Goal: Task Accomplishment & Management: Manage account settings

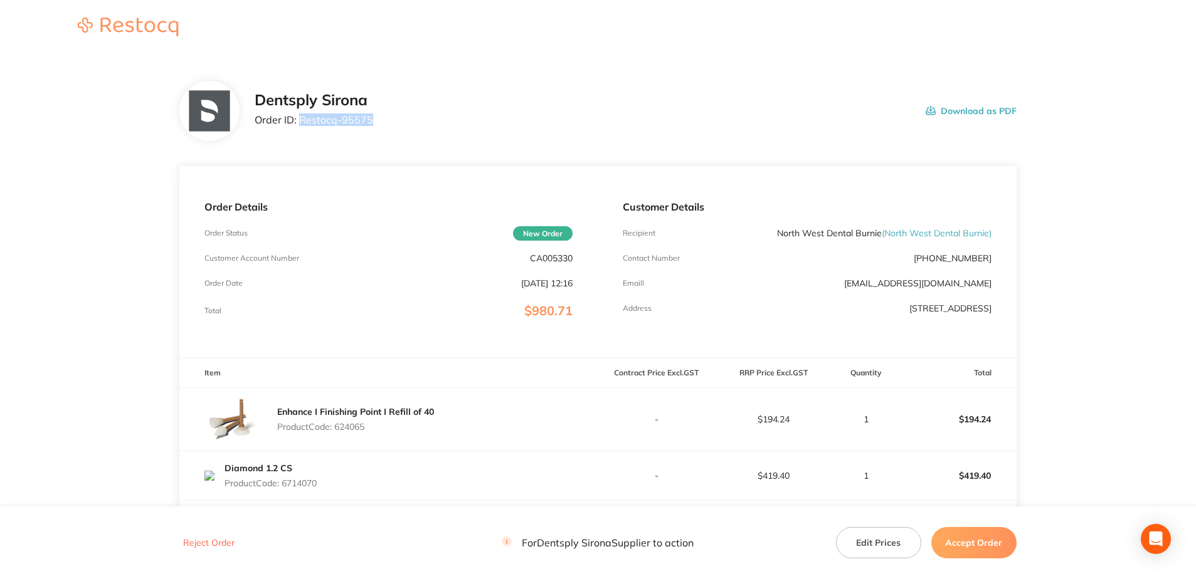
drag, startPoint x: 381, startPoint y: 129, endPoint x: 300, endPoint y: 122, distance: 81.1
click at [300, 122] on div "Dentsply Sirona Order ID: Restocq- 95575 Download as PDF" at bounding box center [636, 111] width 762 height 39
copy p "Restocq- 95575"
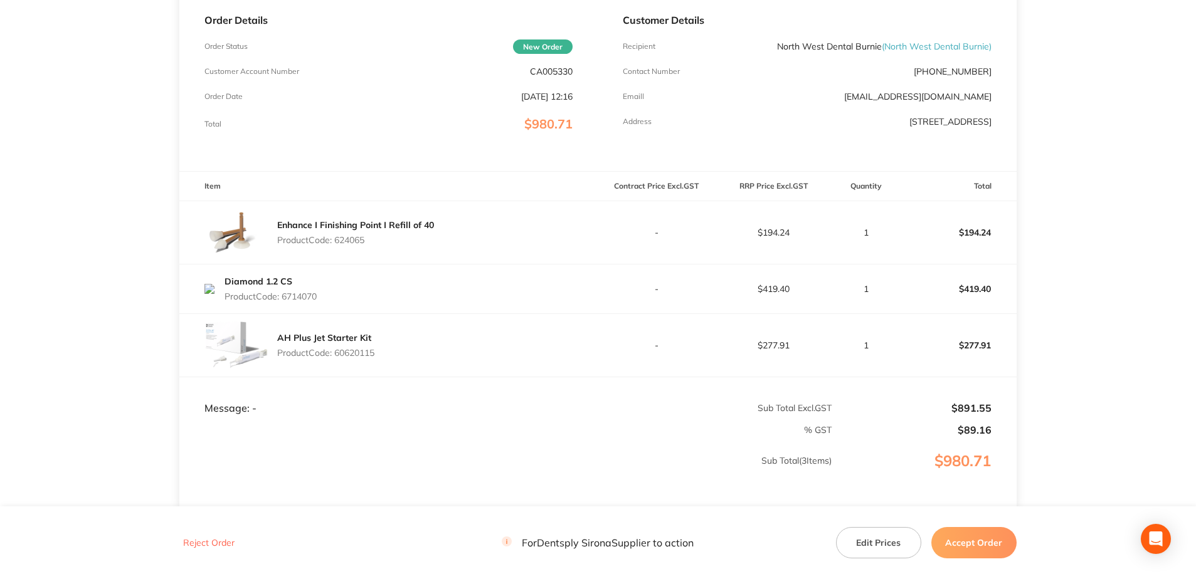
scroll to position [188, 0]
drag, startPoint x: 379, startPoint y: 247, endPoint x: 337, endPoint y: 246, distance: 41.4
click at [337, 246] on div "Enhance I Finishing Point I Refill of 40 Product Code: 624065" at bounding box center [355, 231] width 157 height 35
copy p "624065"
drag, startPoint x: 328, startPoint y: 299, endPoint x: 283, endPoint y: 298, distance: 44.5
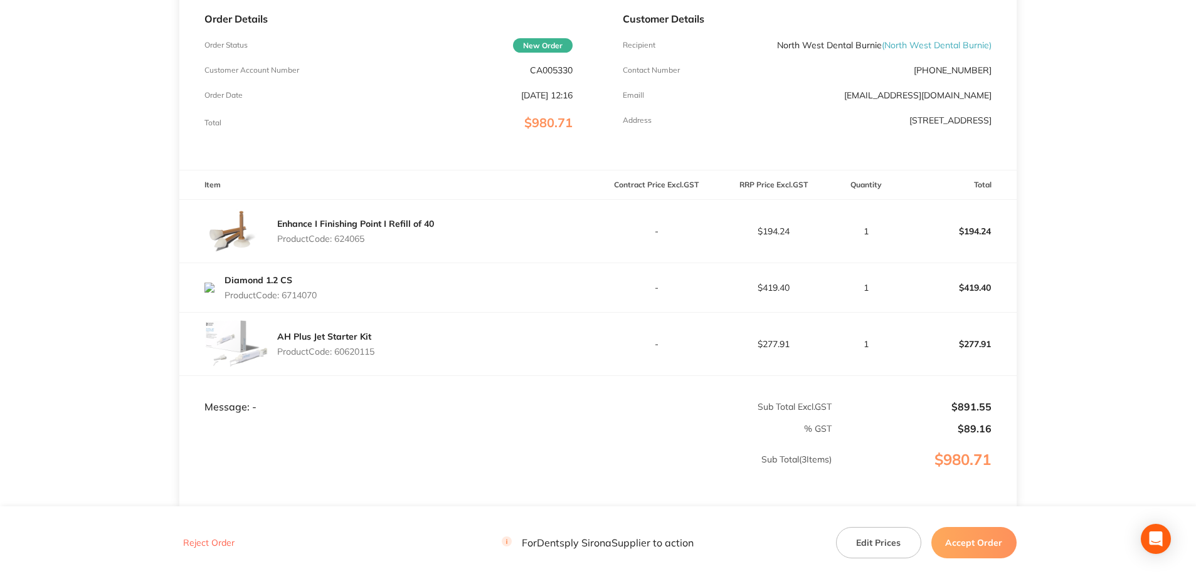
click at [283, 298] on div "Diamond 1.2 CS Product Code: 6714070" at bounding box center [388, 287] width 418 height 35
copy p "6714070"
drag, startPoint x: 368, startPoint y: 356, endPoint x: 336, endPoint y: 357, distance: 32.0
click at [336, 357] on div "AH Plus Jet Starter Kit Product Code: 60620115" at bounding box center [388, 344] width 418 height 63
copy p "60620115"
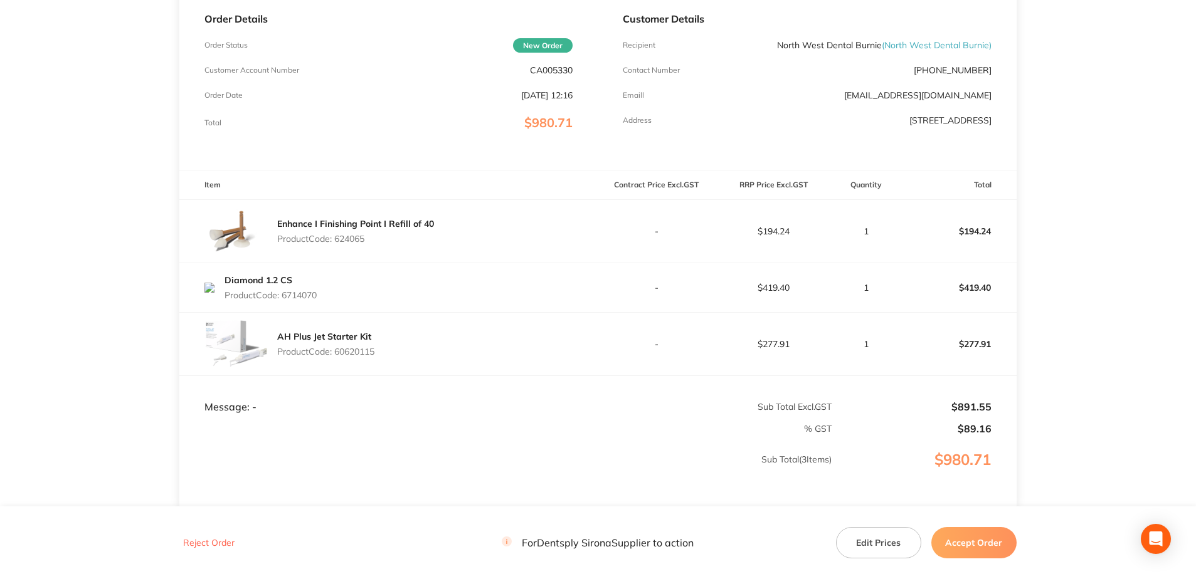
click at [894, 416] on button "Accept Order" at bounding box center [973, 542] width 85 height 31
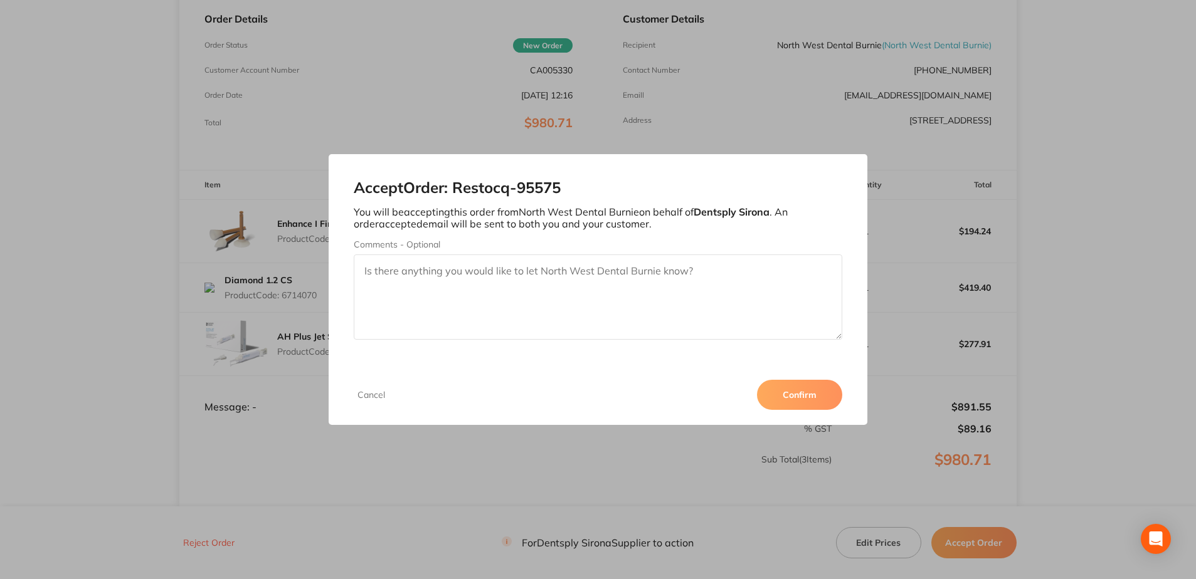
click at [777, 394] on button "Confirm" at bounding box center [799, 395] width 85 height 30
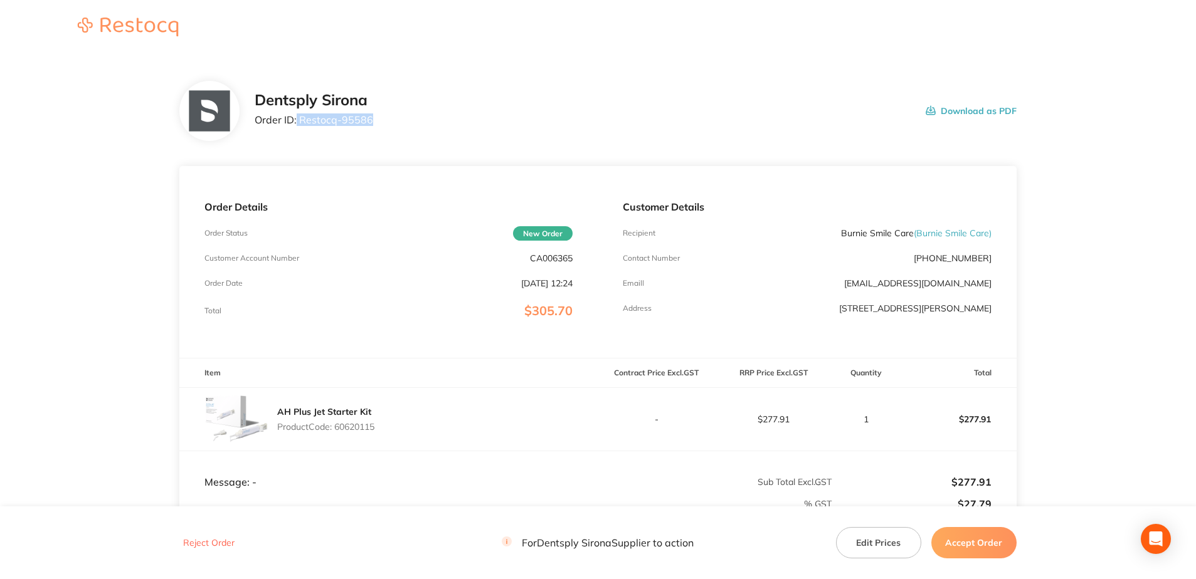
drag, startPoint x: 370, startPoint y: 125, endPoint x: 295, endPoint y: 113, distance: 75.7
click at [295, 113] on div "Dentsply Sirona Order ID: Restocq- 95586 Download as PDF" at bounding box center [636, 111] width 762 height 39
copy p "Restocq- 95586"
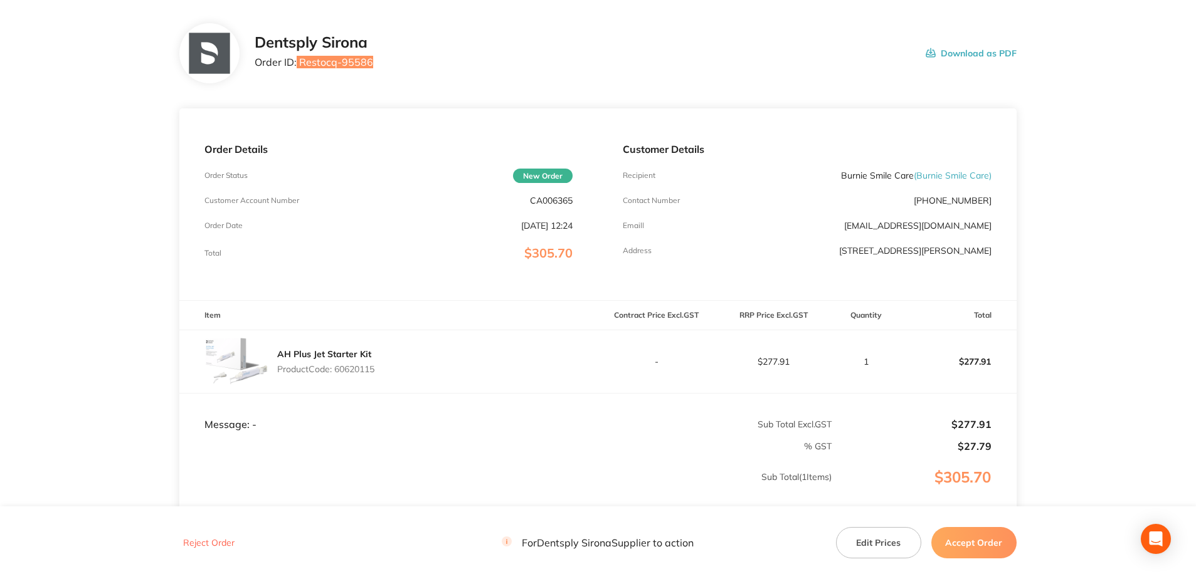
scroll to position [125, 0]
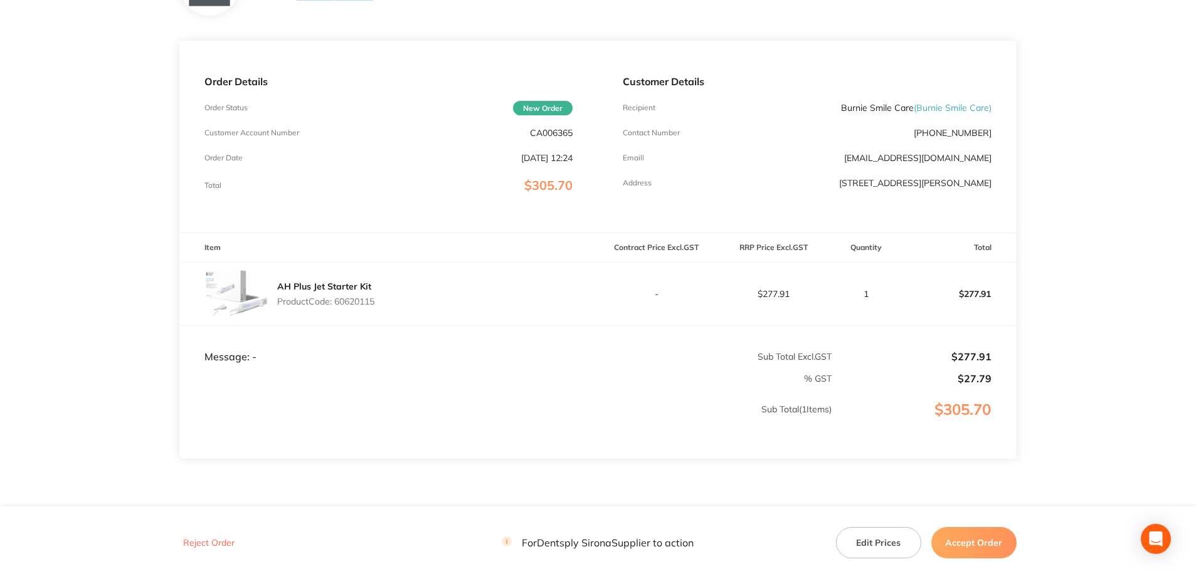
drag, startPoint x: 361, startPoint y: 305, endPoint x: 339, endPoint y: 305, distance: 22.6
click at [339, 305] on div "AH Plus Jet Starter Kit Product Code: 60620115" at bounding box center [388, 294] width 418 height 63
copy p "60620115"
click at [894, 416] on button "Accept Order" at bounding box center [973, 542] width 85 height 31
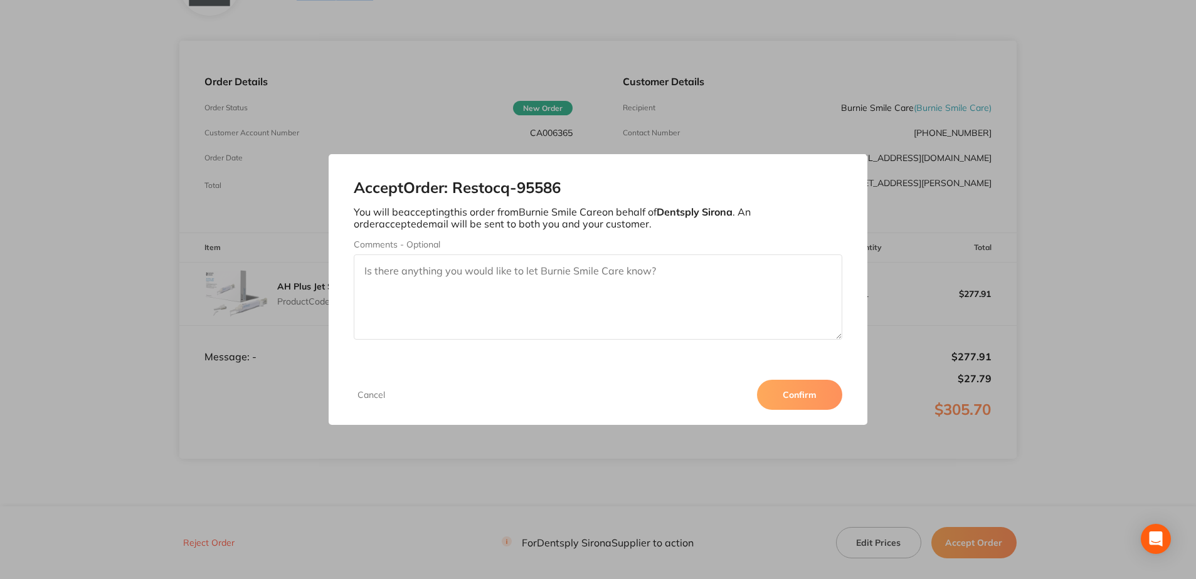
click at [798, 389] on button "Confirm" at bounding box center [799, 395] width 85 height 30
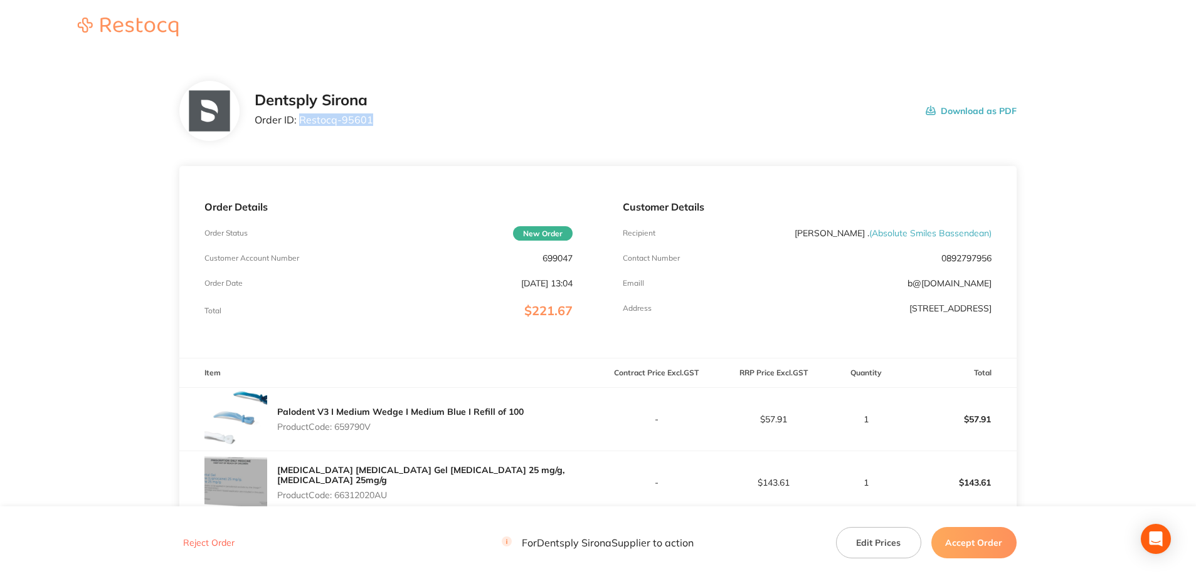
drag, startPoint x: 345, startPoint y: 124, endPoint x: 298, endPoint y: 117, distance: 47.4
click at [298, 117] on div "Dentsply Sirona Order ID: Restocq- 95601 Download as PDF" at bounding box center [636, 111] width 762 height 39
copy p "Restocq- 95601"
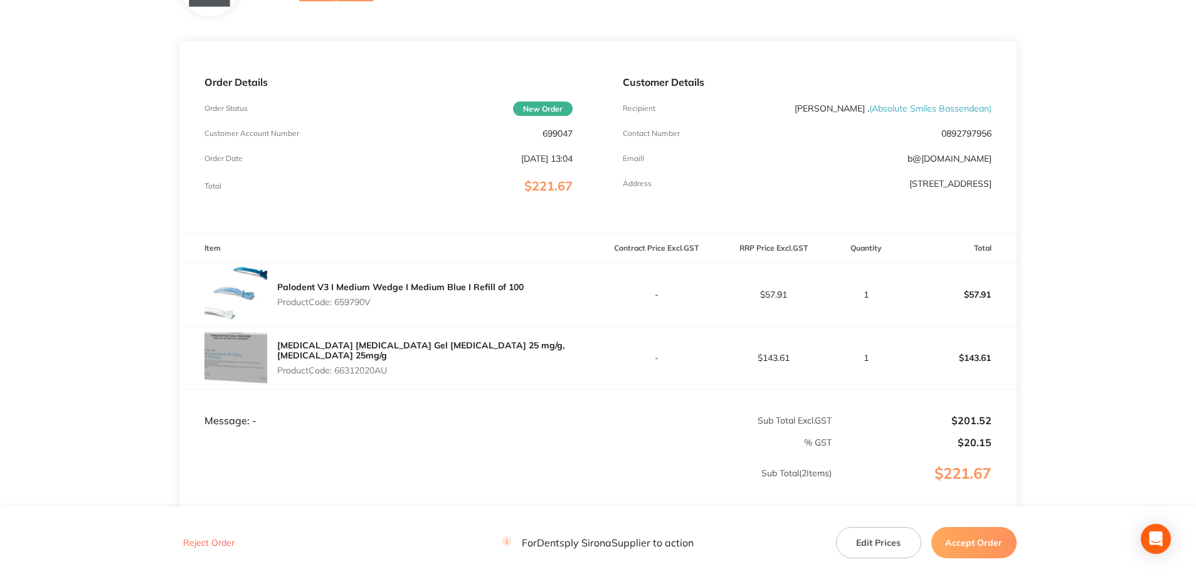
scroll to position [125, 0]
drag, startPoint x: 373, startPoint y: 307, endPoint x: 337, endPoint y: 309, distance: 36.5
click at [337, 309] on div "Palodent V3 I Medium Wedge I Medium Blue I Refill of 100 Product Code: 659790V" at bounding box center [400, 294] width 246 height 35
copy p "659790V"
drag, startPoint x: 394, startPoint y: 365, endPoint x: 335, endPoint y: 375, distance: 59.2
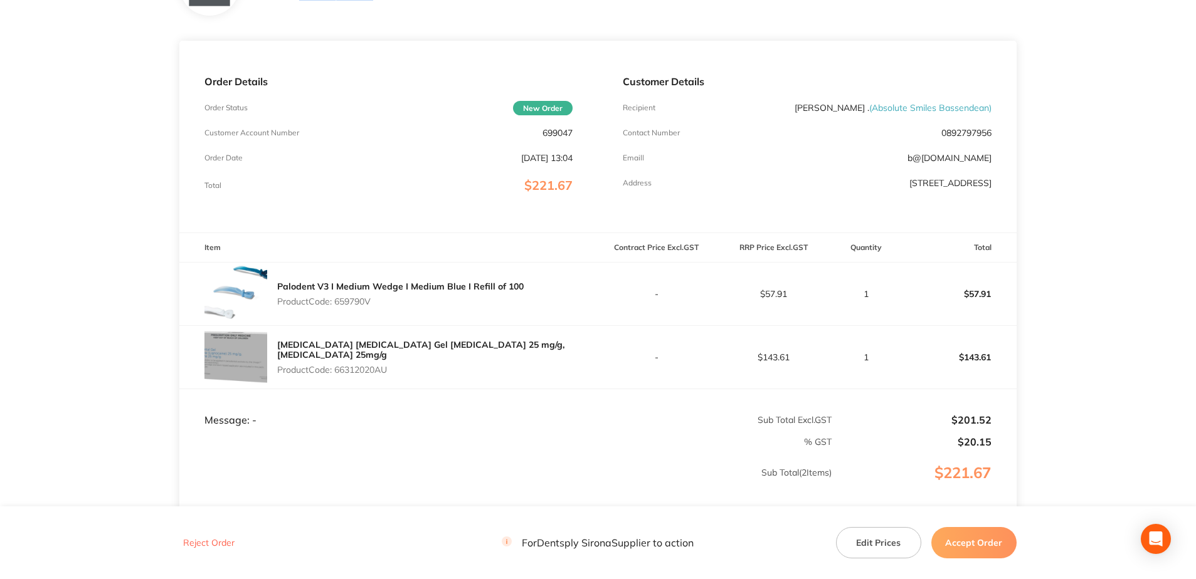
click at [335, 375] on div "Oraqix Periodontal Gel Lignocaine 25 mg/g, Prilocaine 25mg/g Product Code: 6631…" at bounding box center [388, 357] width 418 height 63
copy p "66312020AU"
click at [894, 416] on button "Accept Order" at bounding box center [973, 542] width 85 height 31
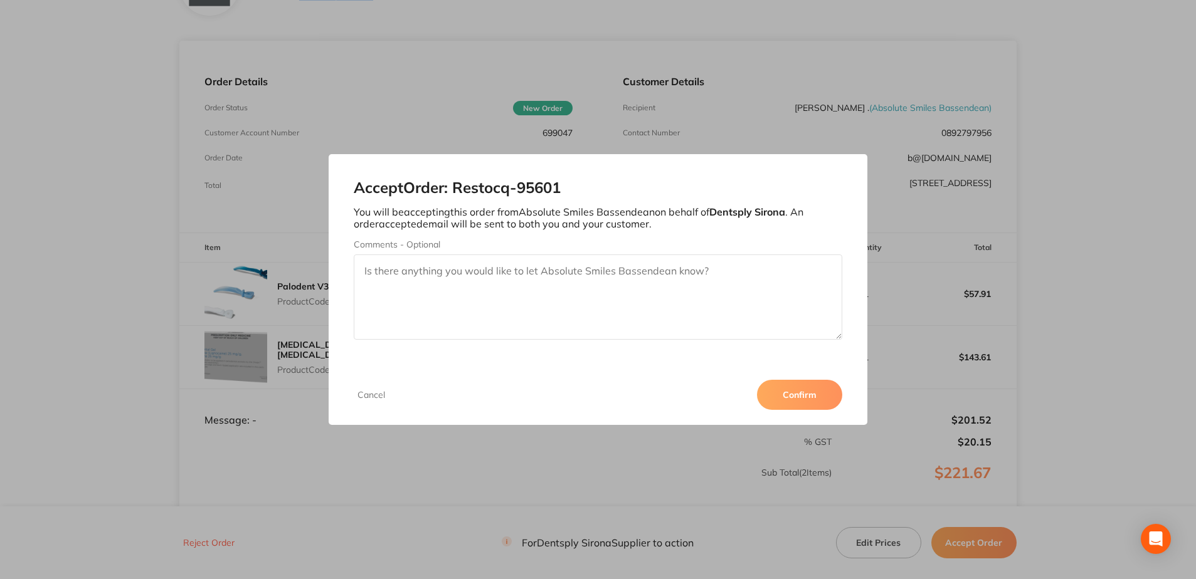
click at [806, 401] on button "Confirm" at bounding box center [799, 395] width 85 height 30
